Goal: Complete application form

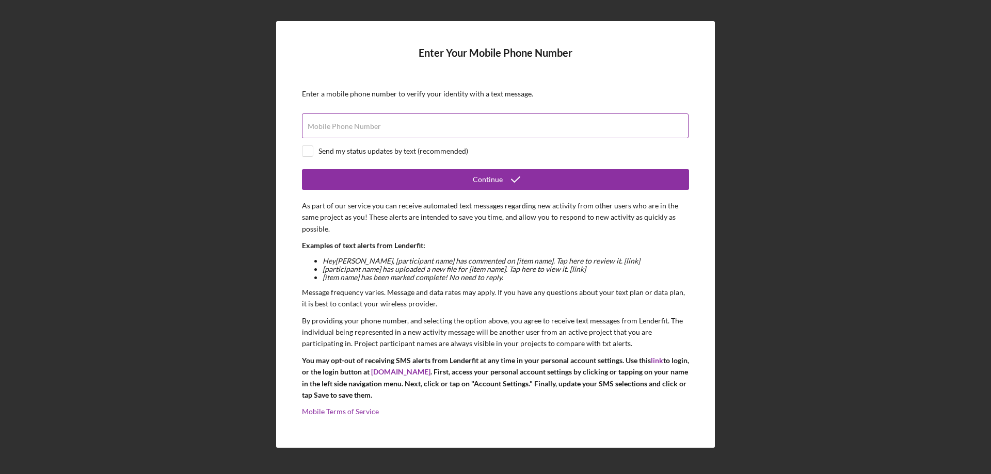
click at [351, 122] on label "Mobile Phone Number" at bounding box center [343, 126] width 73 height 8
click at [351, 122] on input "Mobile Phone Number" at bounding box center [495, 126] width 386 height 25
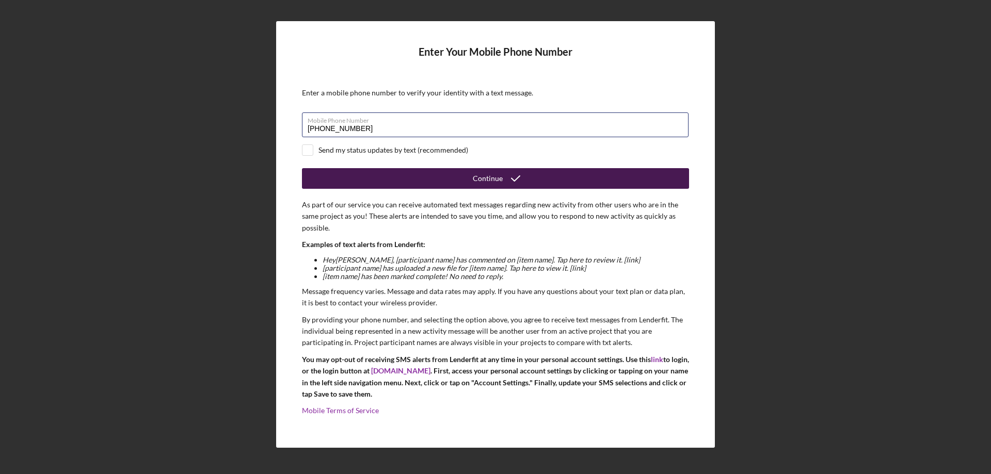
type input "[PHONE_NUMBER]"
click at [520, 181] on icon "submit" at bounding box center [515, 179] width 26 height 26
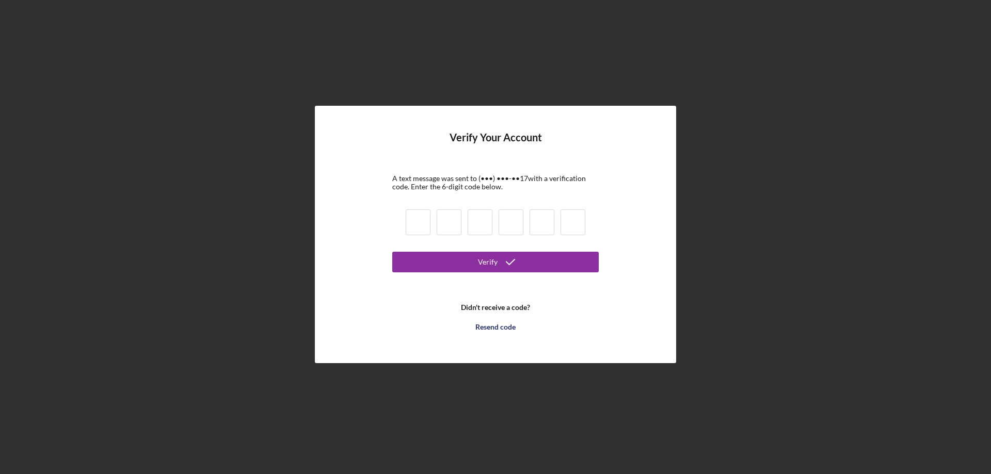
click at [419, 222] on input at bounding box center [418, 222] width 25 height 26
type input "1"
type input "4"
type input "0"
type input "7"
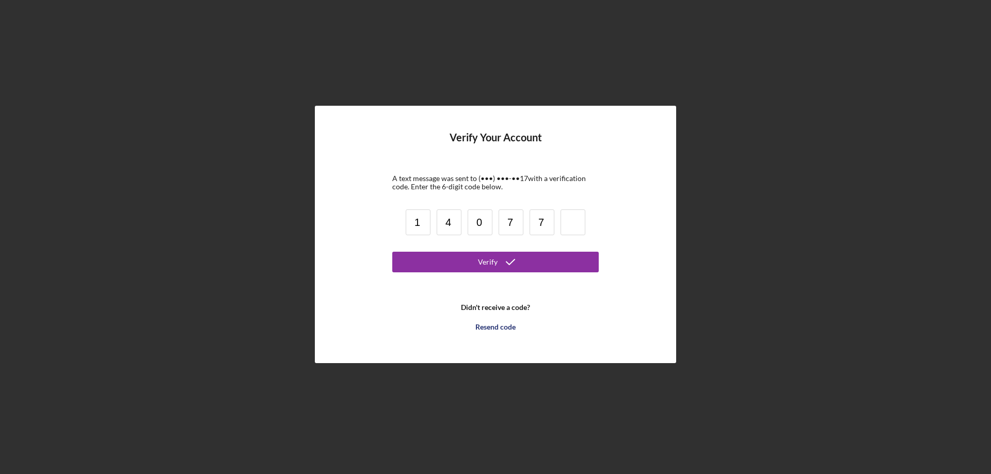
type input "7"
type input "8"
click at [462, 266] on button "Verify" at bounding box center [495, 262] width 206 height 21
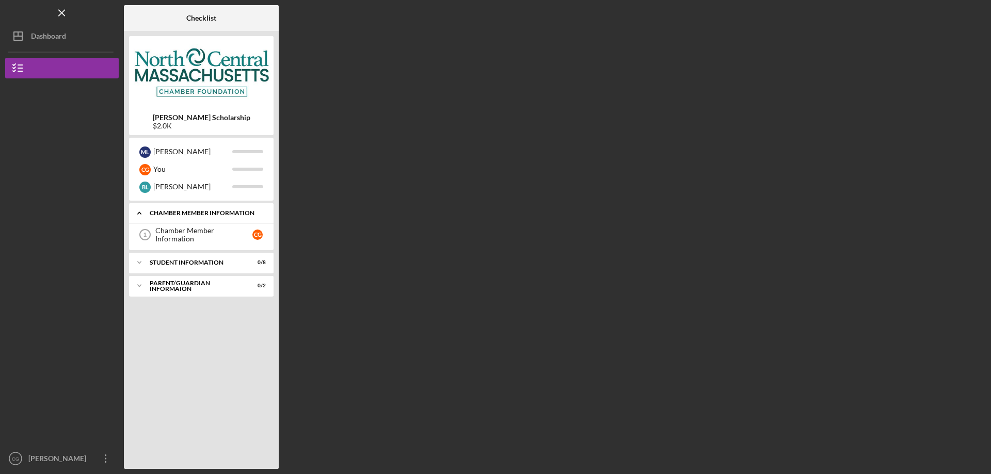
click at [142, 214] on icon "Icon/Expander" at bounding box center [139, 213] width 21 height 21
click at [158, 212] on div "Chamber Member Information" at bounding box center [205, 213] width 111 height 6
drag, startPoint x: 188, startPoint y: 237, endPoint x: 192, endPoint y: 240, distance: 5.6
click at [192, 240] on link "Chamber Member Information 1 Chamber Member Information C G" at bounding box center [201, 234] width 134 height 21
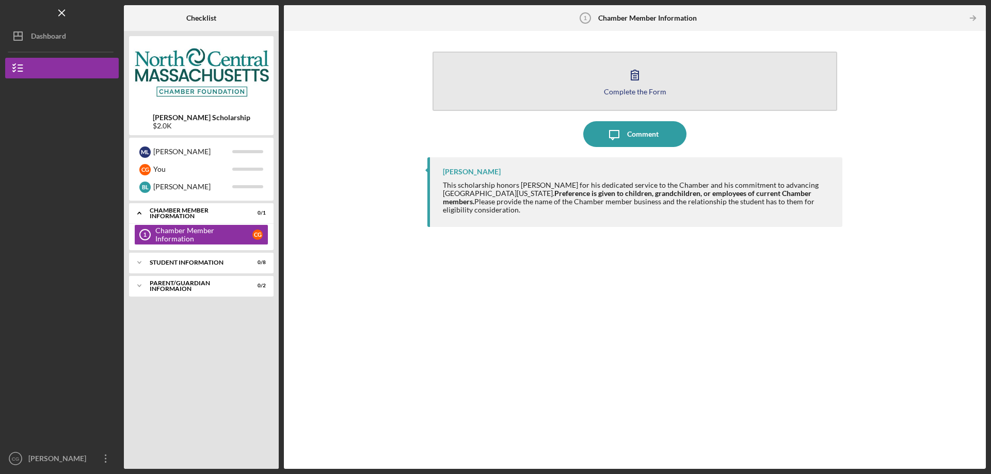
click at [680, 91] on button "Complete the Form Form" at bounding box center [634, 81] width 404 height 59
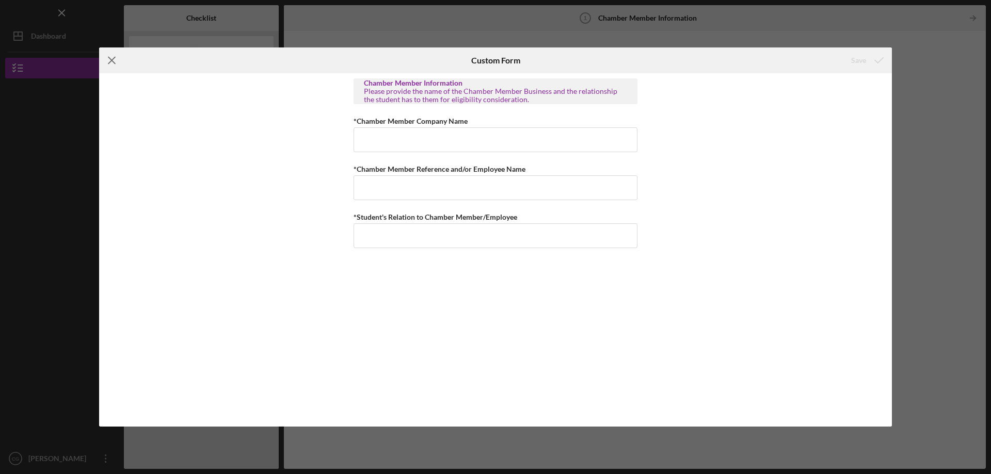
click at [109, 66] on icon "Icon/Menu Close" at bounding box center [112, 60] width 26 height 26
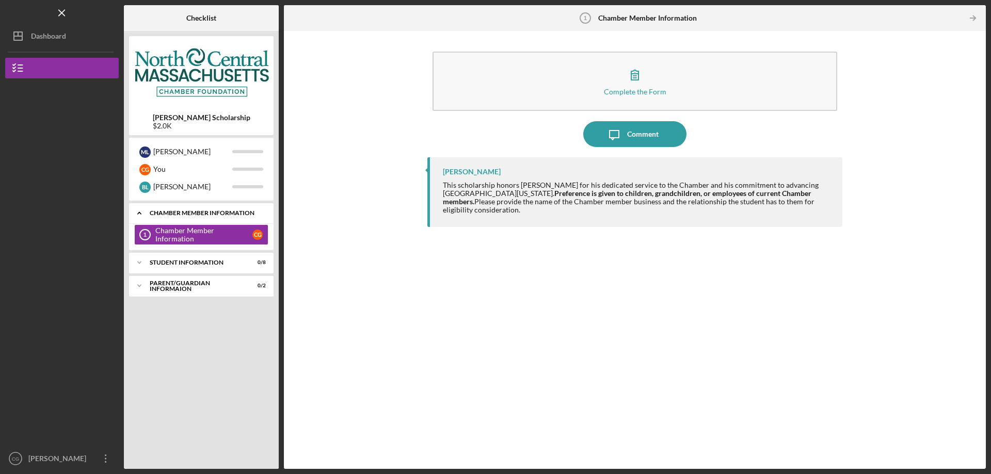
click at [142, 215] on icon "Icon/Expander" at bounding box center [139, 213] width 21 height 21
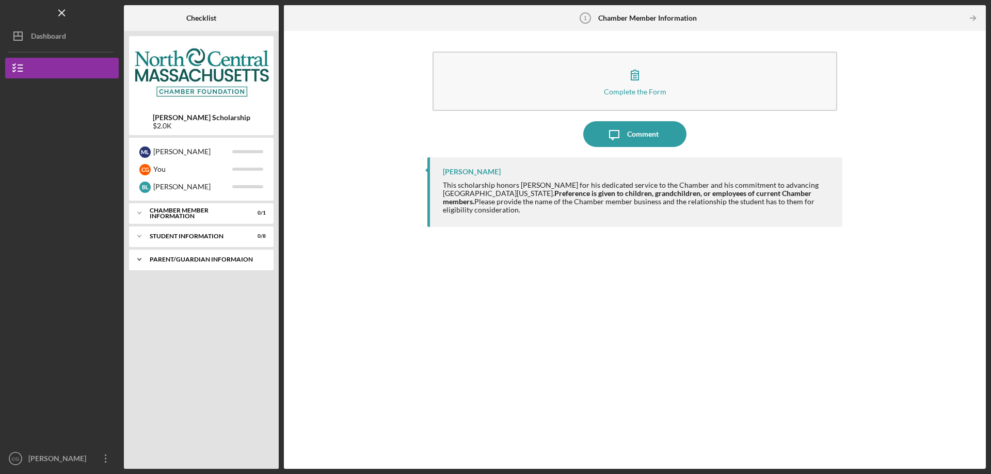
click at [199, 266] on div "Icon/Expander Parent/Guardian Informaion 0 / 2" at bounding box center [201, 259] width 144 height 21
click at [196, 263] on div "Icon/Expander Parent/Guardian Informaion 0 / 2" at bounding box center [201, 259] width 144 height 21
click at [190, 235] on div "Student Information" at bounding box center [205, 236] width 111 height 6
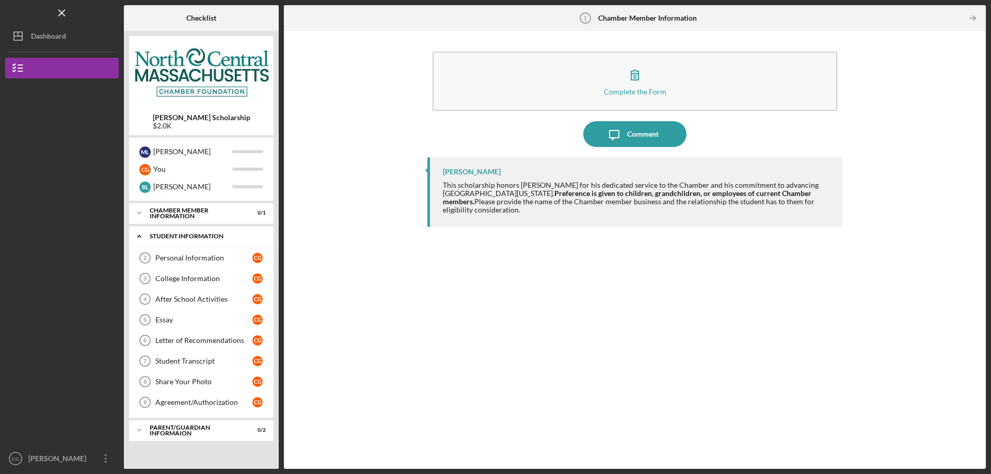
click at [190, 235] on div "Student Information" at bounding box center [205, 236] width 111 height 6
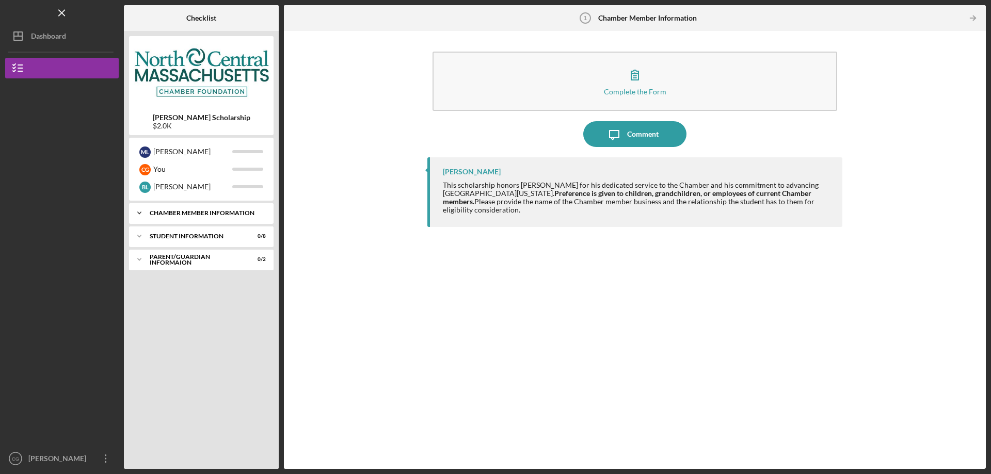
click at [190, 210] on div "Chamber Member Information" at bounding box center [205, 213] width 111 height 6
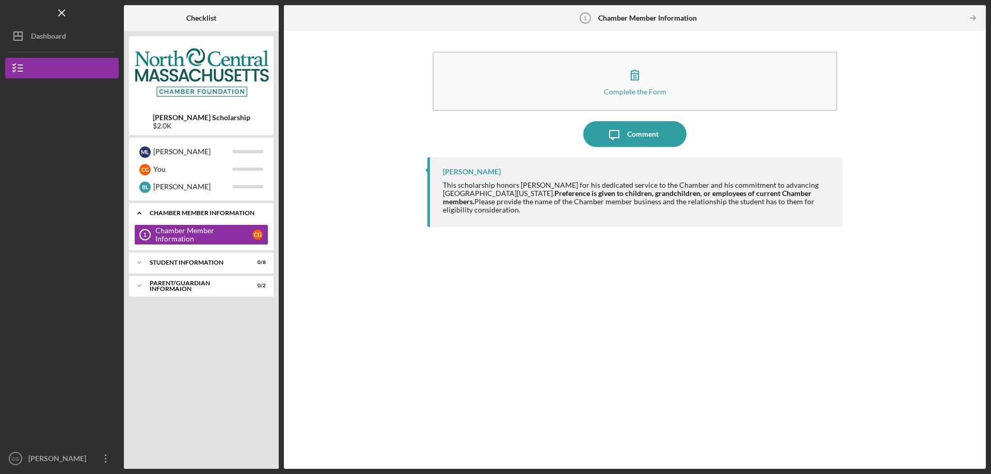
click at [190, 210] on div "Chamber Member Information" at bounding box center [205, 213] width 111 height 6
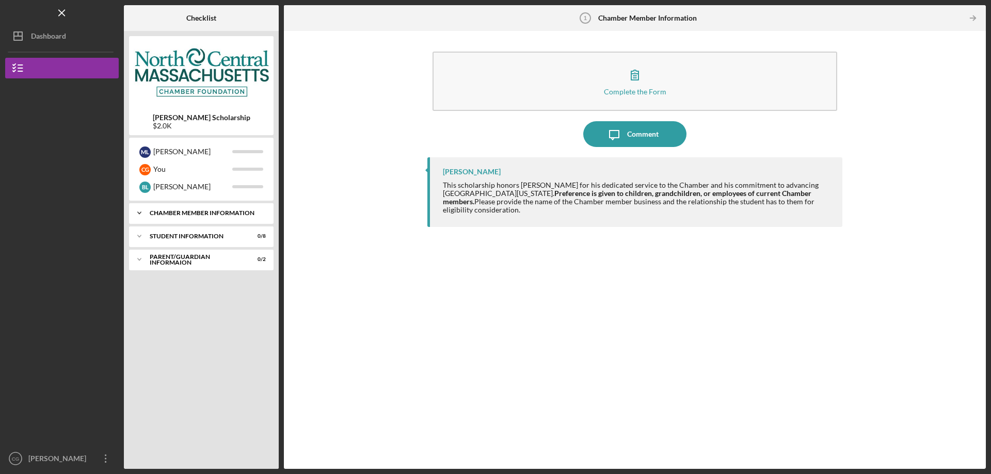
click at [145, 214] on icon "Icon/Expander" at bounding box center [139, 213] width 21 height 21
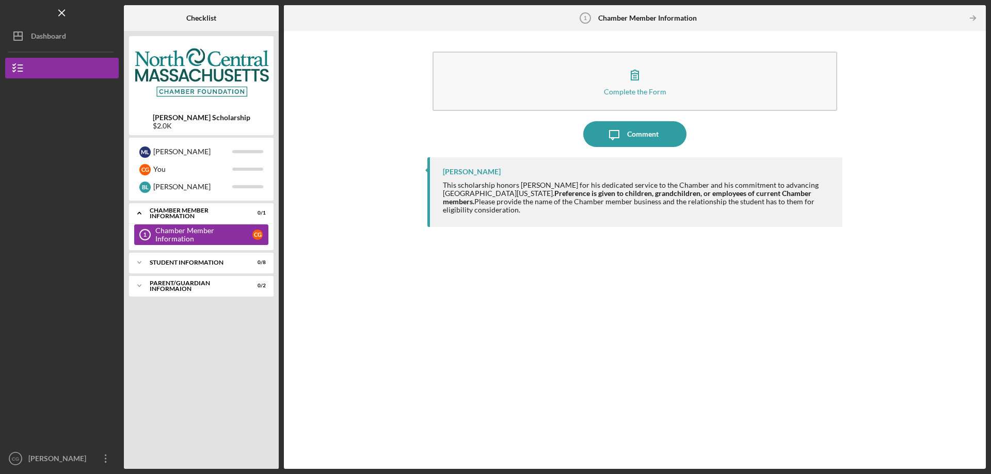
click at [225, 238] on div "Chamber Member Information" at bounding box center [203, 234] width 97 height 17
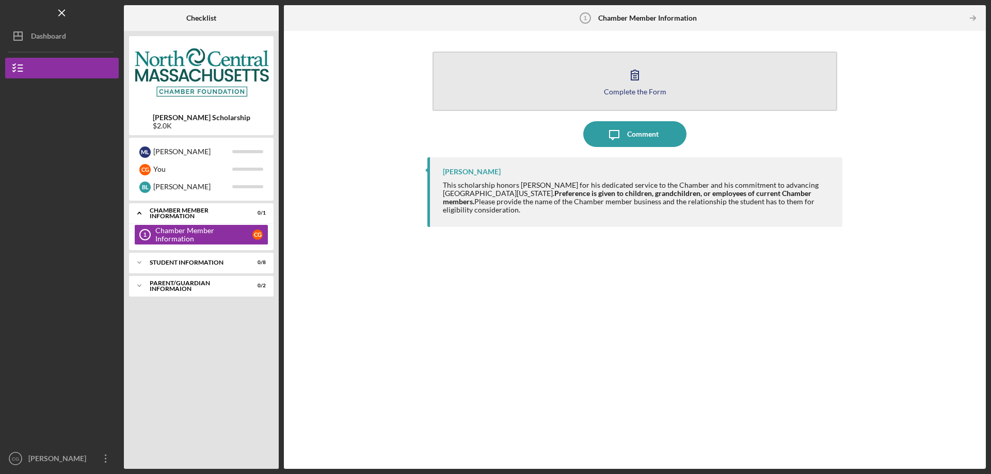
click at [561, 80] on button "Complete the Form Form" at bounding box center [634, 81] width 404 height 59
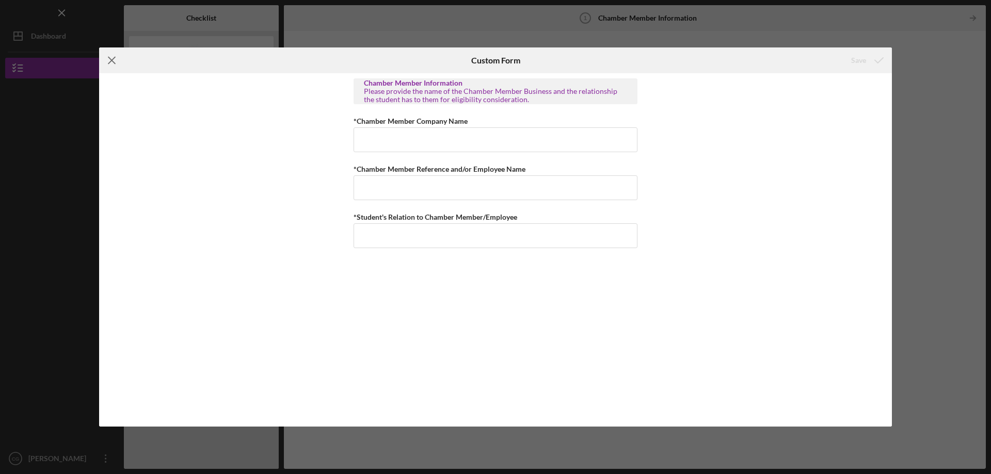
click at [106, 63] on icon "Icon/Menu Close" at bounding box center [112, 60] width 26 height 26
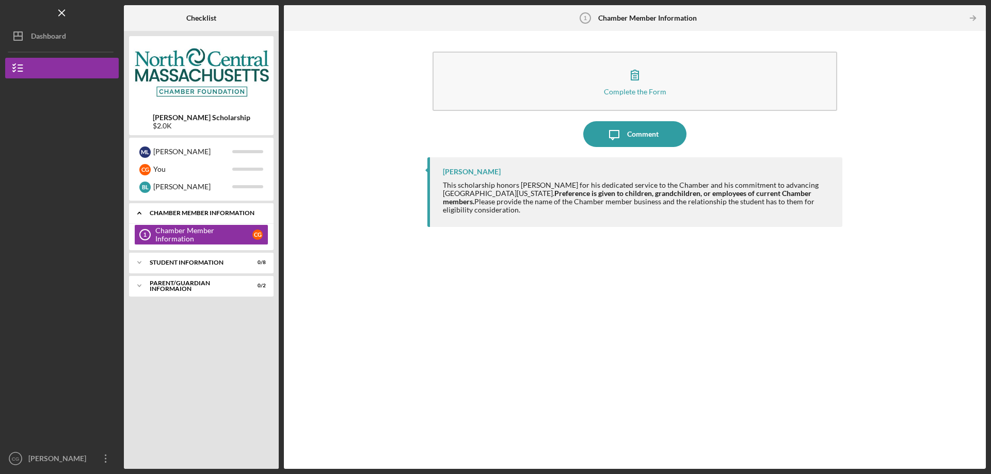
click at [144, 215] on icon "Icon/Expander" at bounding box center [139, 213] width 21 height 21
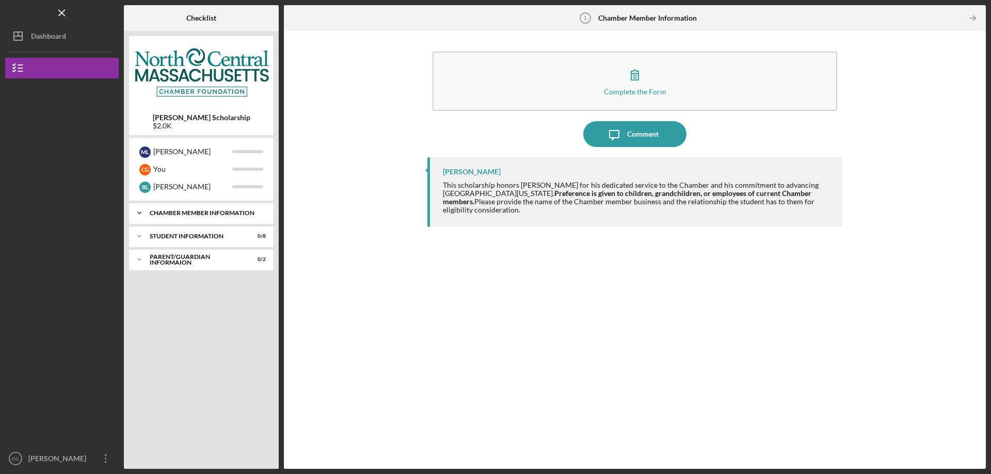
click at [183, 221] on div "Icon/Expander Chamber Member Information 0 / 1" at bounding box center [201, 213] width 144 height 21
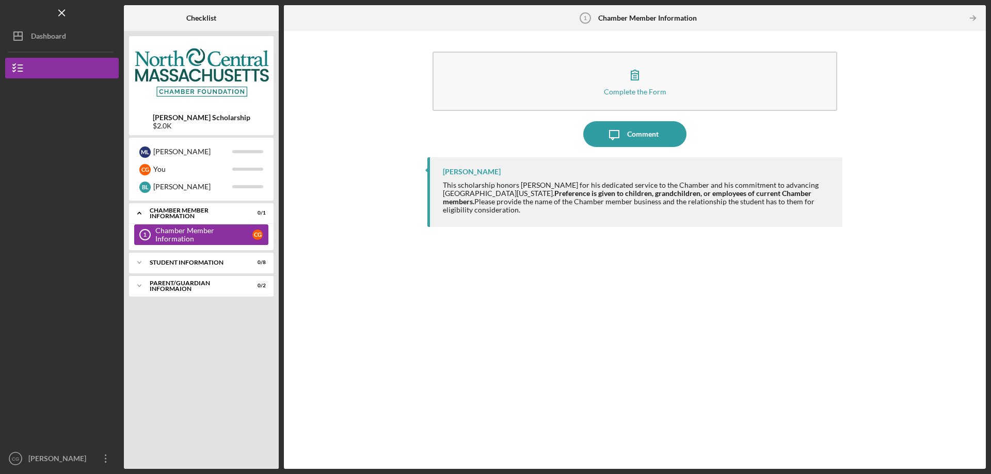
click at [219, 234] on div "Chamber Member Information" at bounding box center [203, 234] width 97 height 17
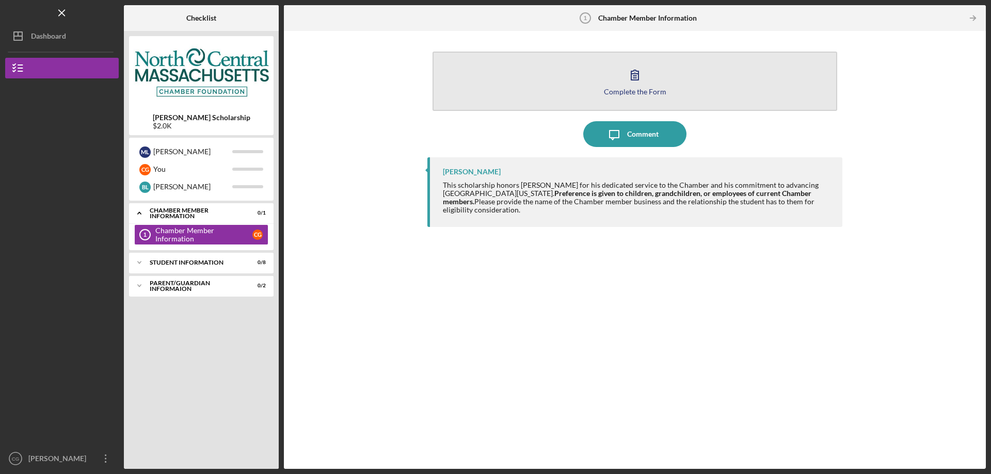
click at [589, 76] on button "Complete the Form Form" at bounding box center [634, 81] width 404 height 59
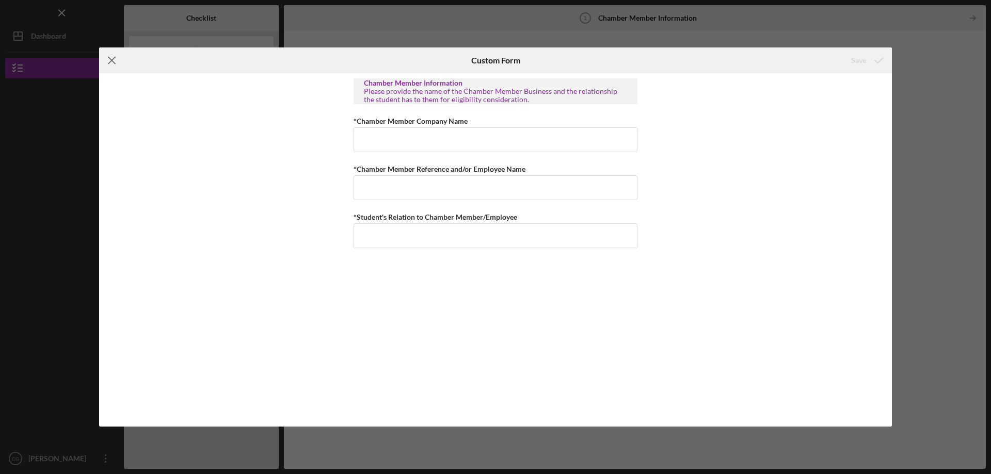
click at [111, 65] on icon "Icon/Menu Close" at bounding box center [112, 60] width 26 height 26
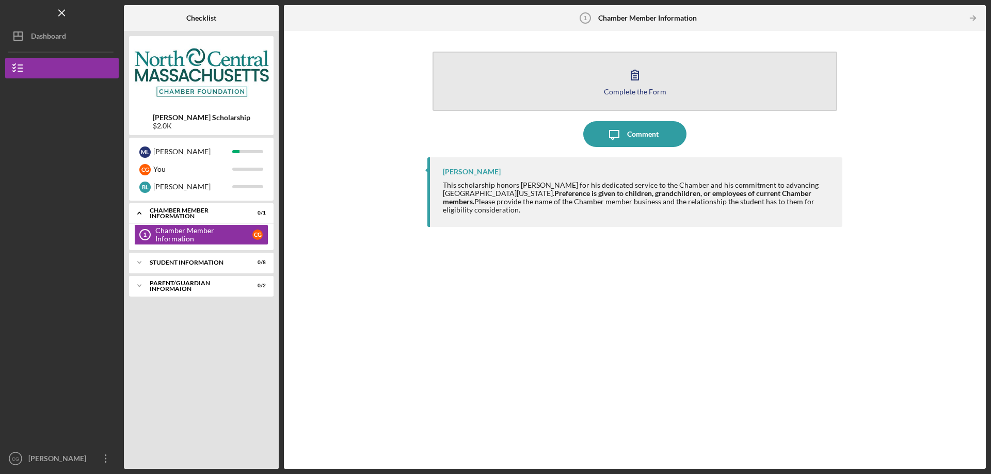
click at [492, 93] on button "Complete the Form Form" at bounding box center [634, 81] width 404 height 59
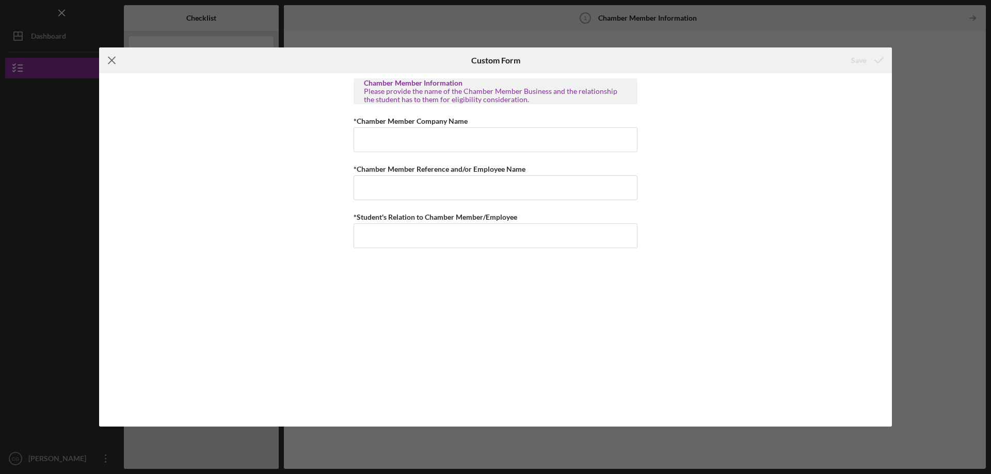
click at [116, 67] on icon "Icon/Menu Close" at bounding box center [112, 60] width 26 height 26
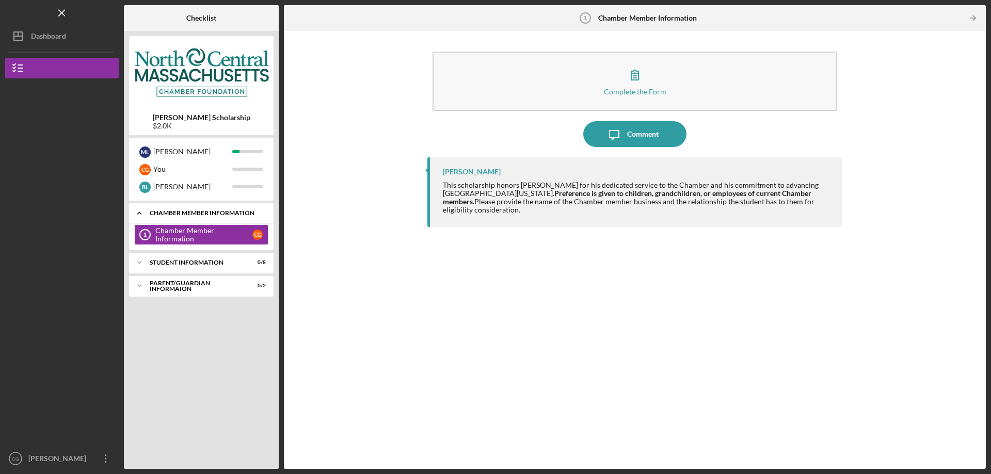
click at [140, 215] on icon "Icon/Expander" at bounding box center [139, 213] width 21 height 21
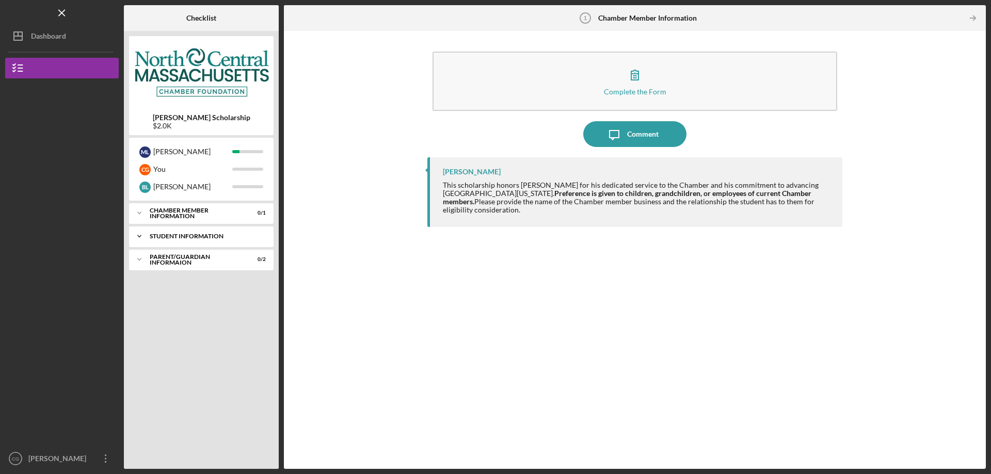
click at [200, 235] on div "Student Information" at bounding box center [205, 236] width 111 height 6
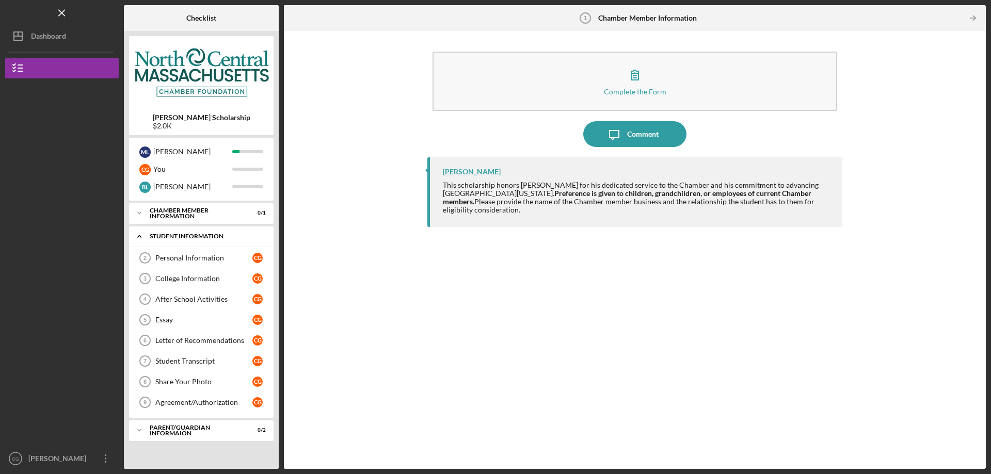
click at [200, 235] on div "Student Information" at bounding box center [205, 236] width 111 height 6
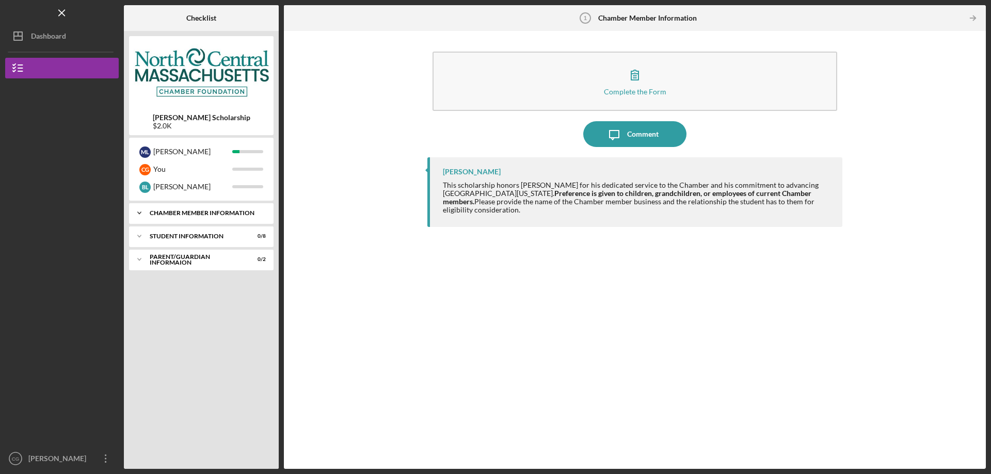
click at [198, 215] on div "Chamber Member Information" at bounding box center [205, 213] width 111 height 6
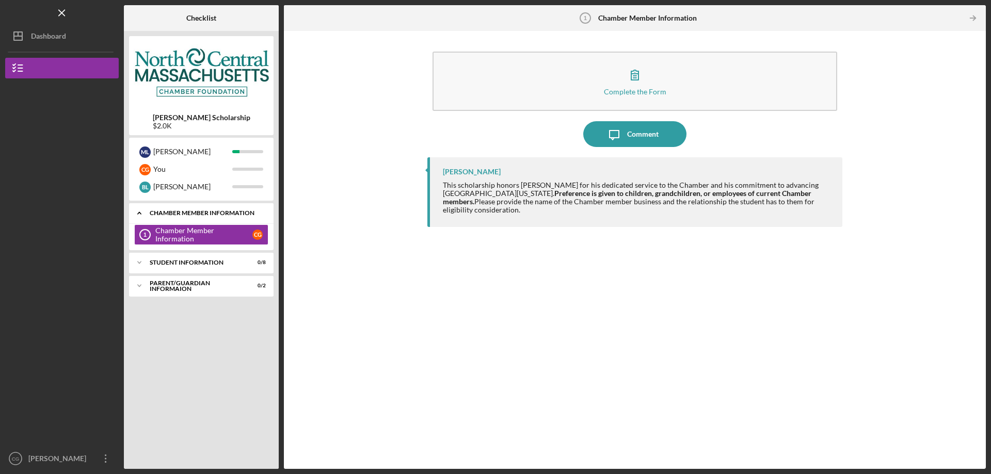
click at [198, 215] on div "Chamber Member Information" at bounding box center [205, 213] width 111 height 6
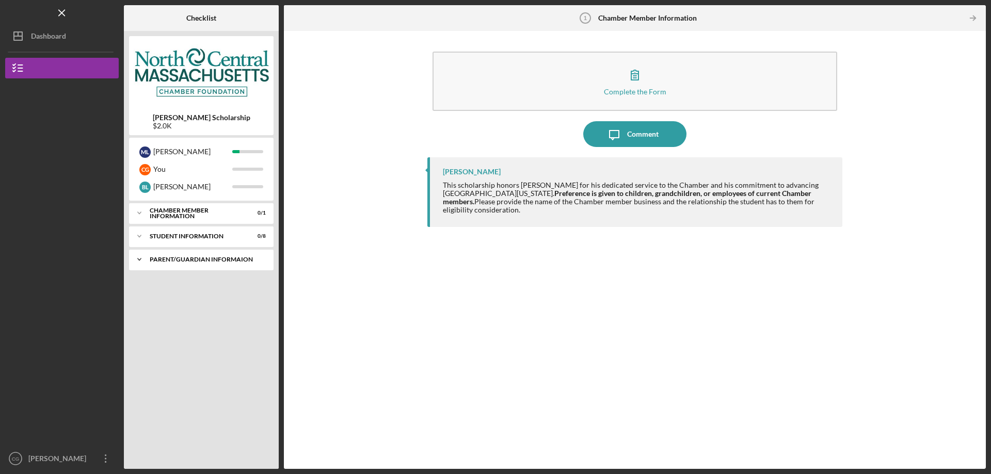
click at [189, 262] on div "Parent/Guardian Informaion" at bounding box center [205, 259] width 111 height 6
